Goal: Task Accomplishment & Management: Manage account settings

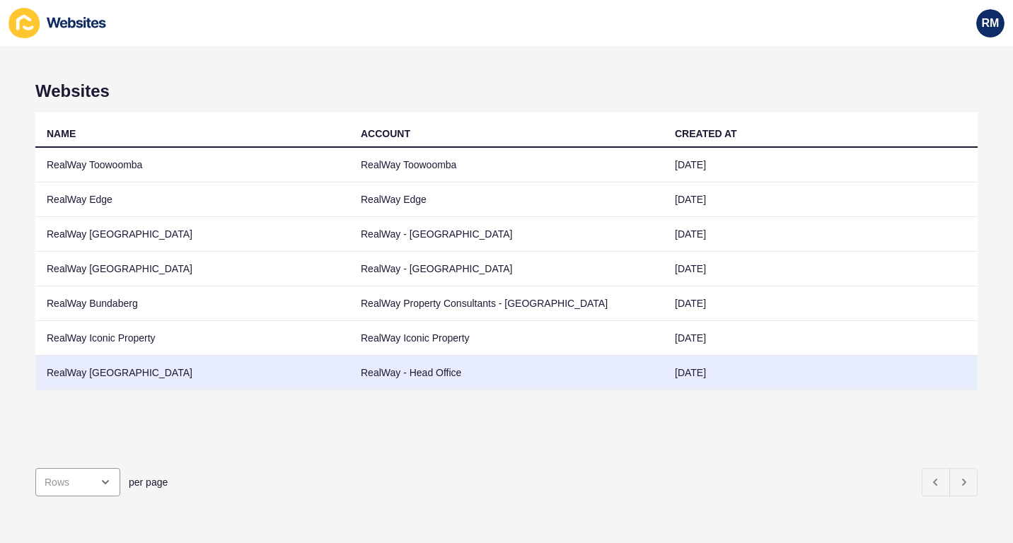
click at [157, 364] on td "RealWay [GEOGRAPHIC_DATA]" at bounding box center [192, 373] width 314 height 35
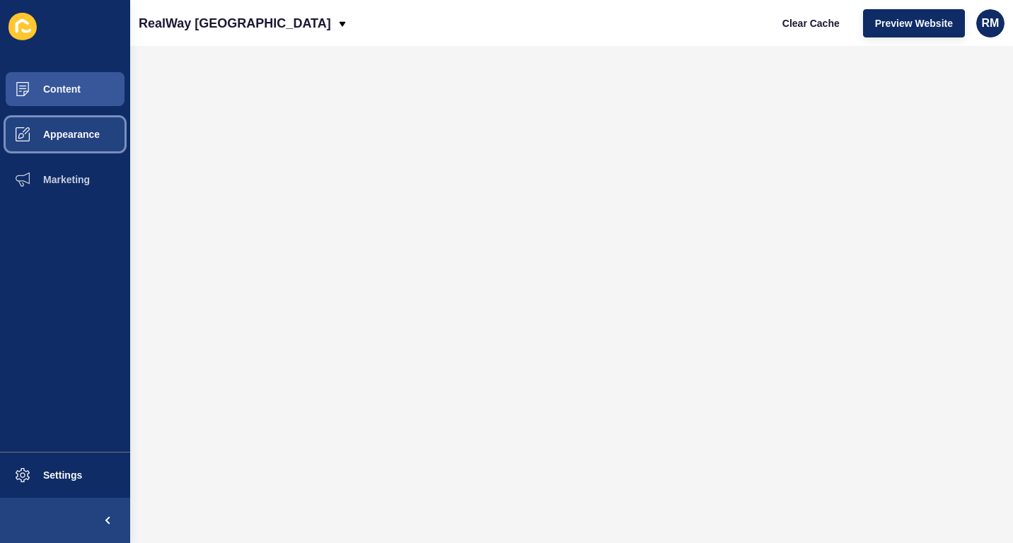
click at [88, 143] on button "Appearance" at bounding box center [65, 134] width 130 height 45
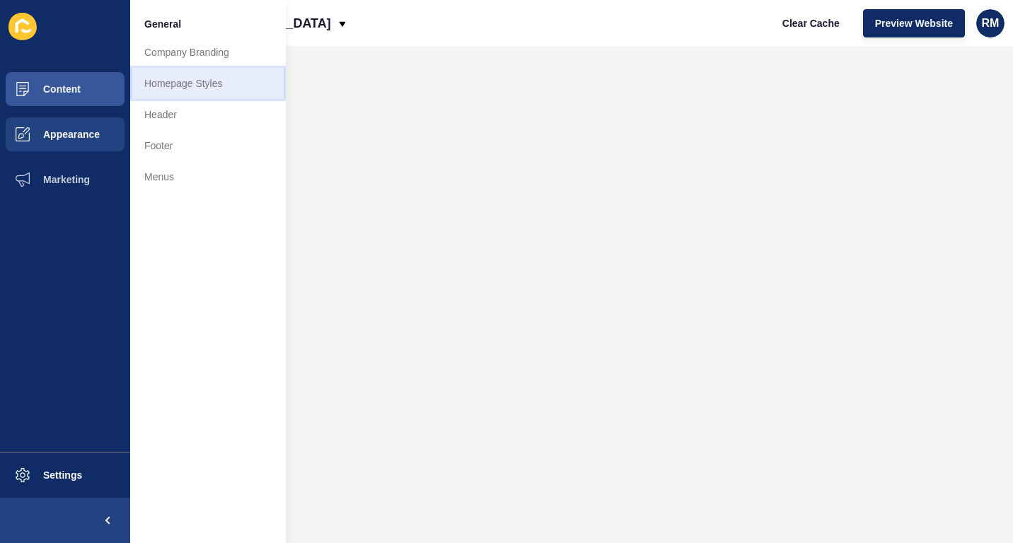
click at [204, 98] on link "Homepage Styles" at bounding box center [208, 83] width 156 height 31
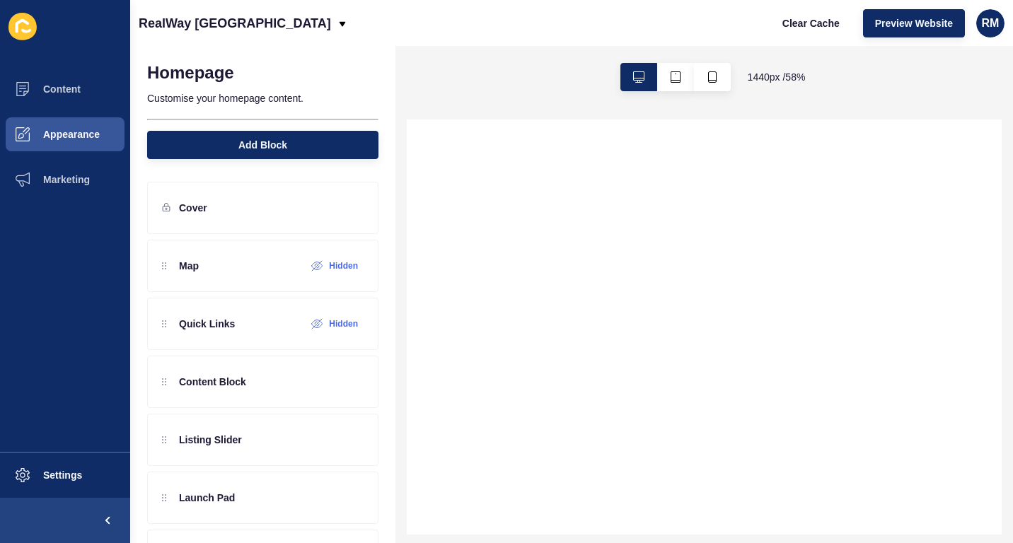
click at [133, 122] on div "Homepage Customise your homepage content. Add Block" at bounding box center [262, 107] width 265 height 122
click at [104, 136] on button "Appearance" at bounding box center [65, 134] width 130 height 45
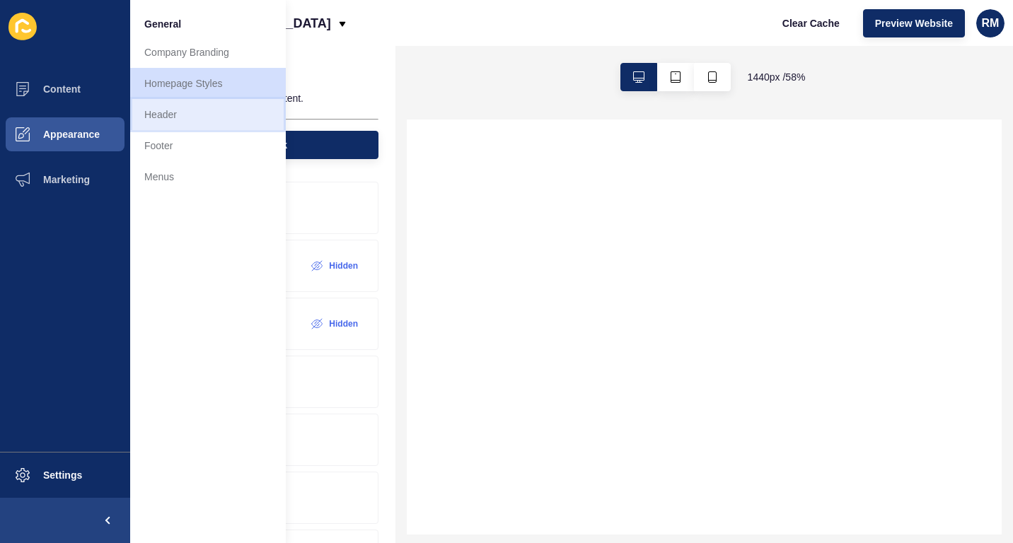
click at [169, 116] on link "Header" at bounding box center [208, 114] width 156 height 31
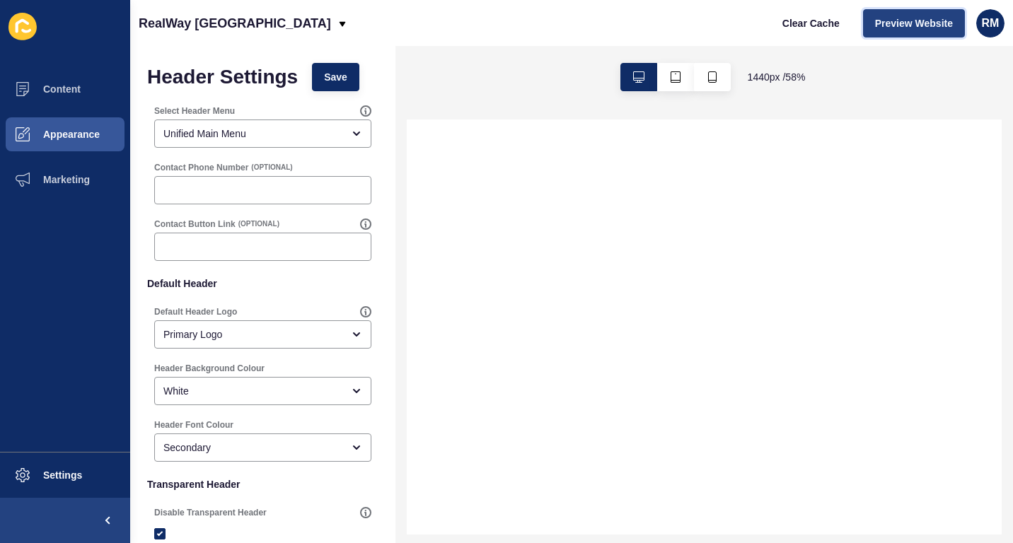
click at [921, 18] on span "Preview Website" at bounding box center [914, 23] width 78 height 14
click at [28, 128] on icon at bounding box center [26, 130] width 7 height 7
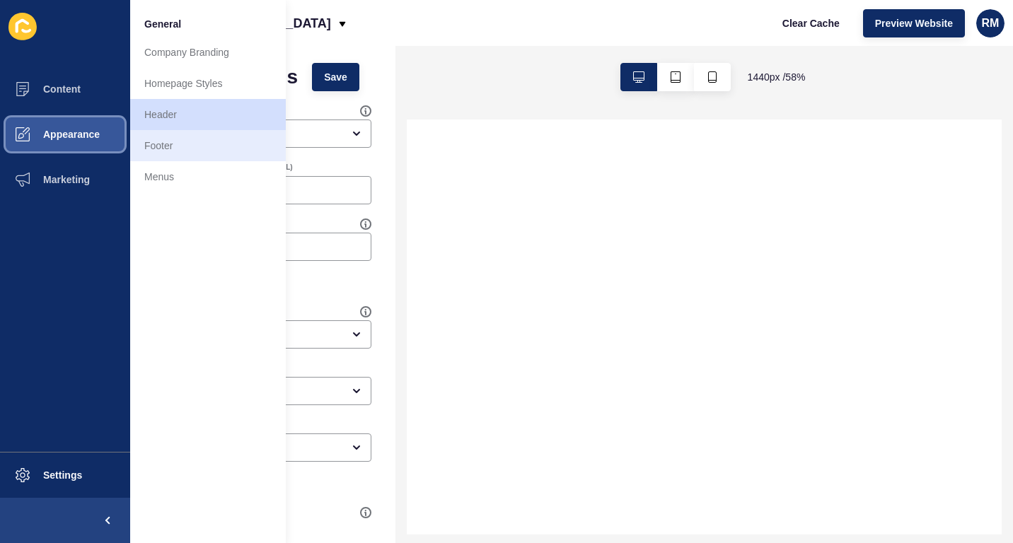
select select
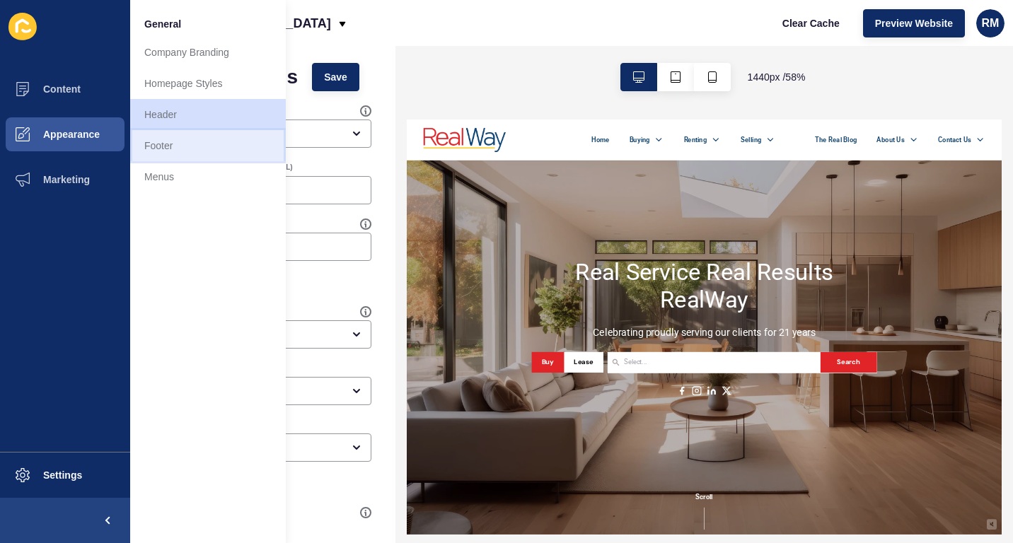
click at [185, 157] on link "Footer" at bounding box center [208, 145] width 156 height 31
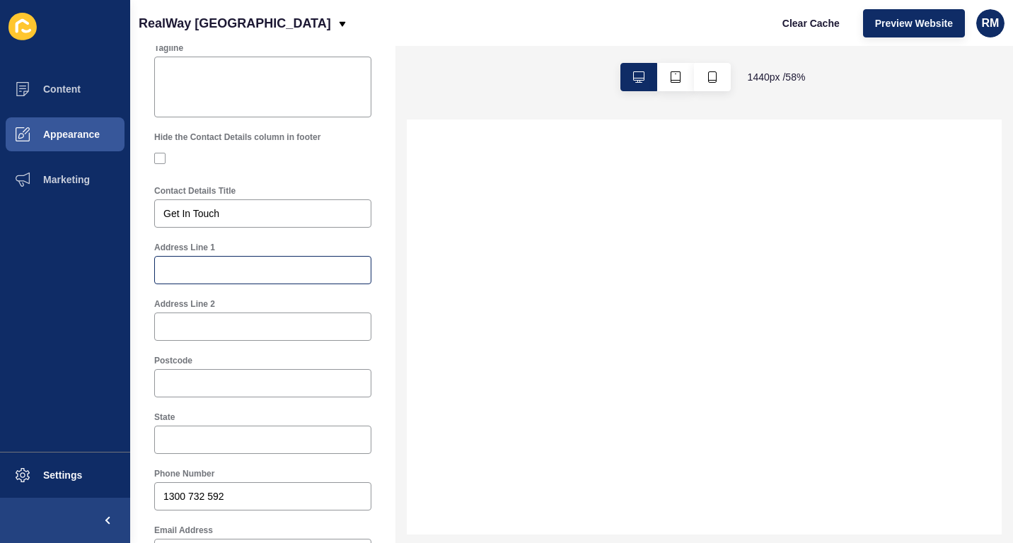
scroll to position [356, 0]
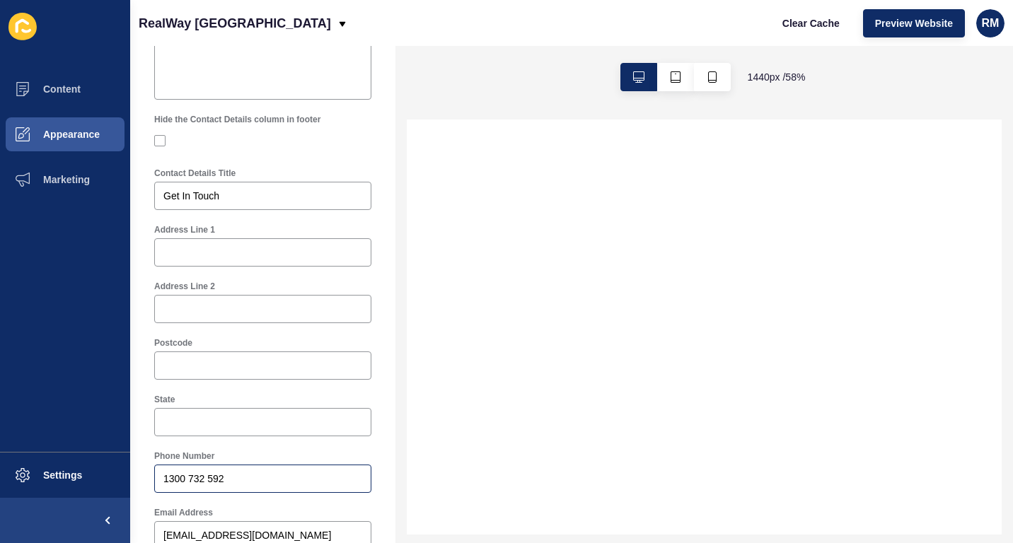
drag, startPoint x: 246, startPoint y: 466, endPoint x: 230, endPoint y: 480, distance: 21.6
click at [230, 480] on div "1300 732 592" at bounding box center [262, 479] width 217 height 28
drag, startPoint x: 230, startPoint y: 480, endPoint x: 129, endPoint y: 455, distance: 103.6
click at [129, 455] on div "Content Appearance Marketing Settings RealWay [GEOGRAPHIC_DATA] Clear Cache Pre…" at bounding box center [506, 271] width 1013 height 543
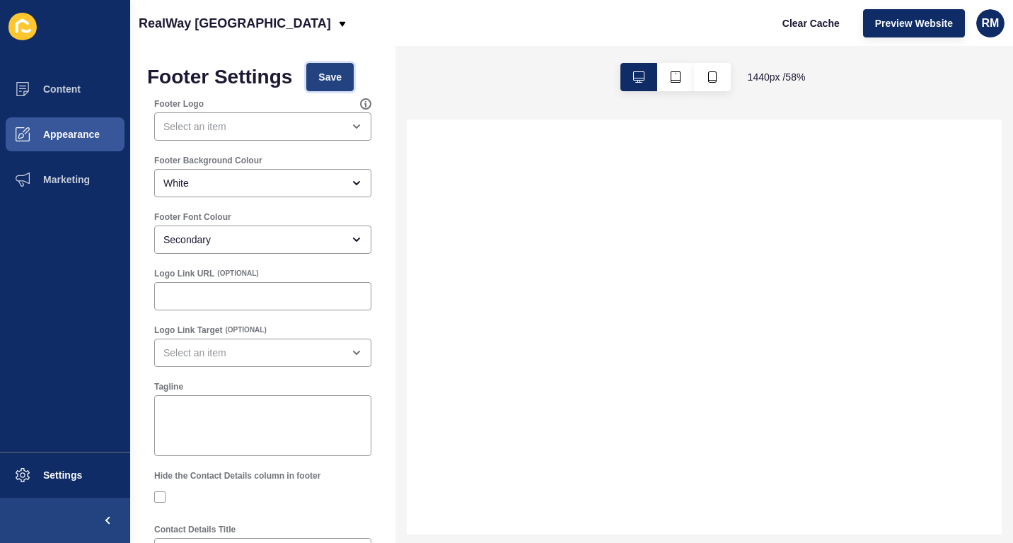
click at [332, 69] on button "Save" at bounding box center [329, 77] width 47 height 28
select select
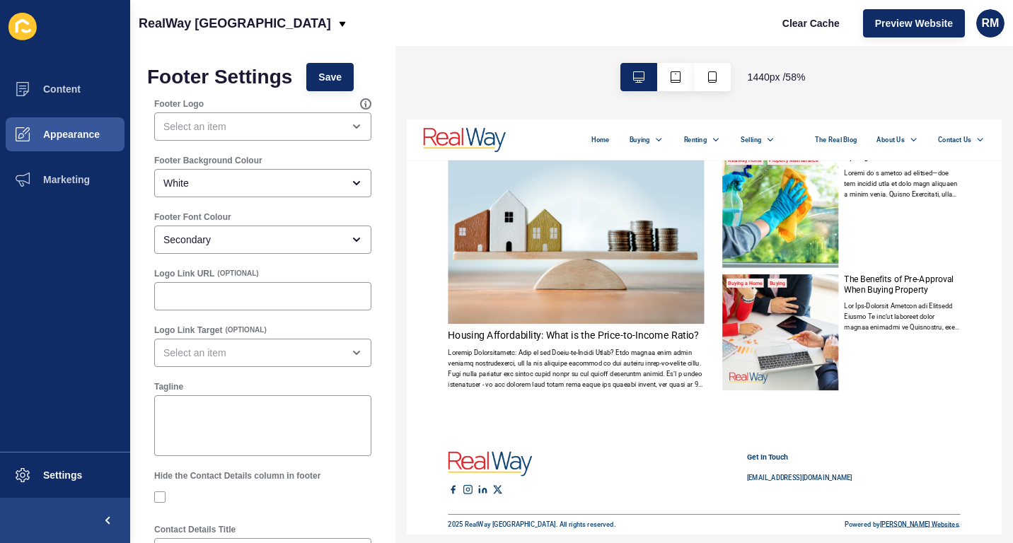
scroll to position [2529, 0]
click at [824, 14] on button "Clear Cache" at bounding box center [810, 23] width 81 height 28
